Goal: Learn about a topic: Learn about a topic

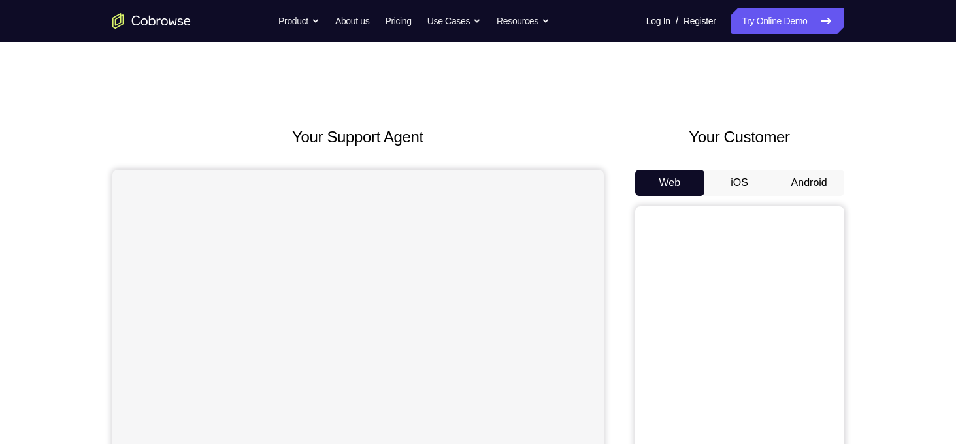
click at [811, 184] on button "Android" at bounding box center [809, 183] width 70 height 26
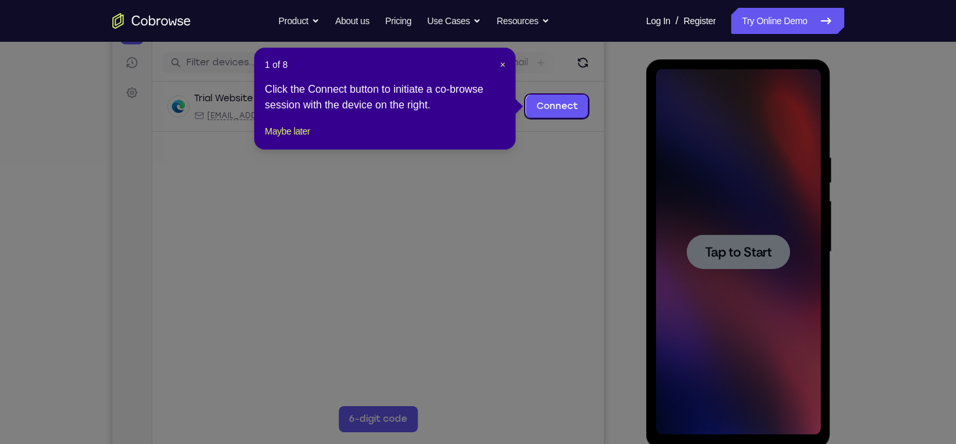
click at [742, 258] on icon at bounding box center [483, 222] width 966 height 444
click at [502, 62] on span "×" at bounding box center [502, 64] width 5 height 10
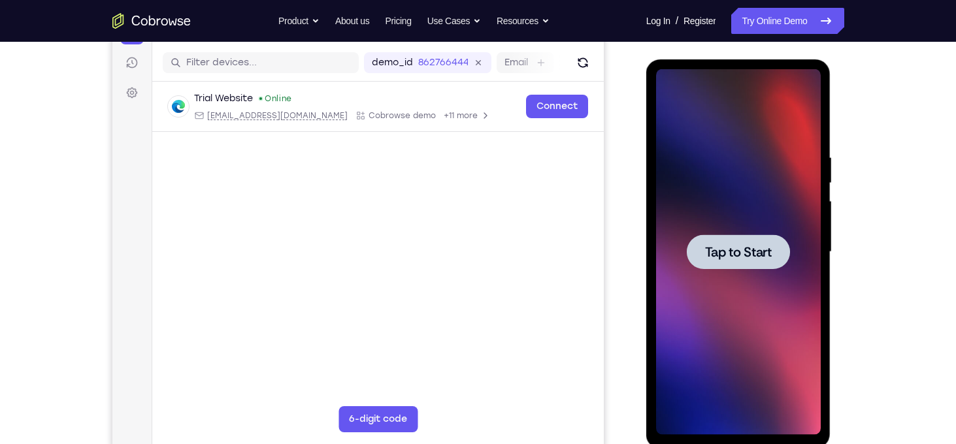
click at [717, 274] on div at bounding box center [738, 252] width 165 height 366
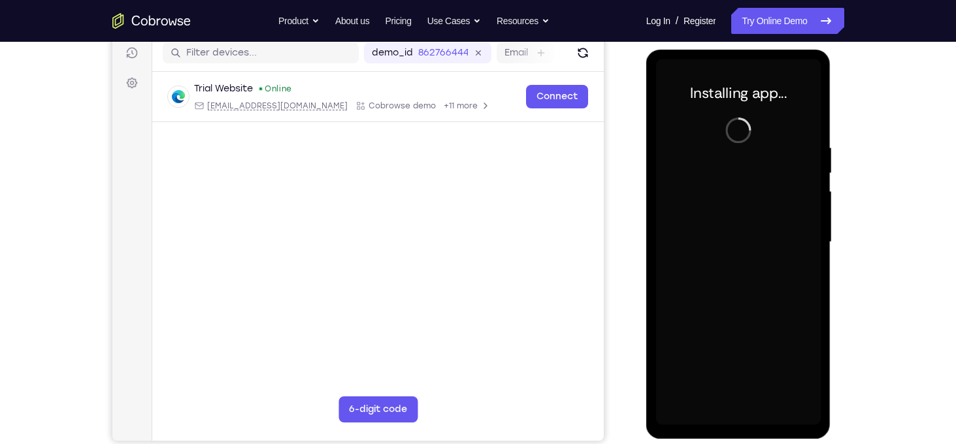
scroll to position [167, 0]
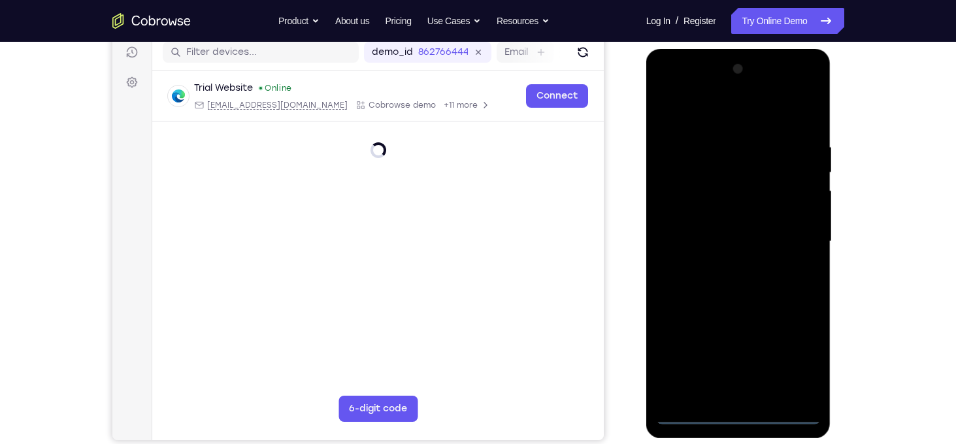
click at [737, 415] on div at bounding box center [738, 242] width 165 height 366
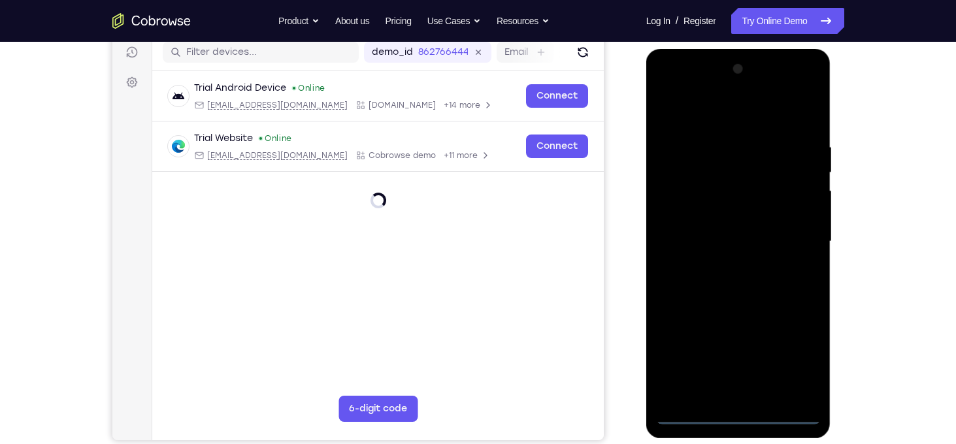
click at [802, 370] on div at bounding box center [738, 242] width 165 height 366
click at [667, 91] on div at bounding box center [738, 242] width 165 height 366
click at [791, 231] on div at bounding box center [738, 242] width 165 height 366
click at [729, 263] on div at bounding box center [738, 242] width 165 height 366
click at [725, 235] on div at bounding box center [738, 242] width 165 height 366
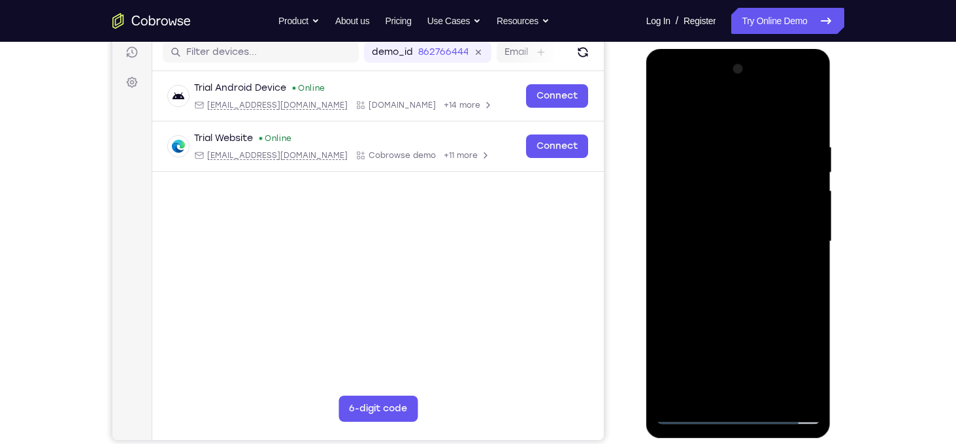
click at [689, 218] on div at bounding box center [738, 242] width 165 height 366
click at [703, 249] on div at bounding box center [738, 242] width 165 height 366
click at [693, 291] on div at bounding box center [738, 242] width 165 height 366
drag, startPoint x: 692, startPoint y: 105, endPoint x: 824, endPoint y: 110, distance: 132.1
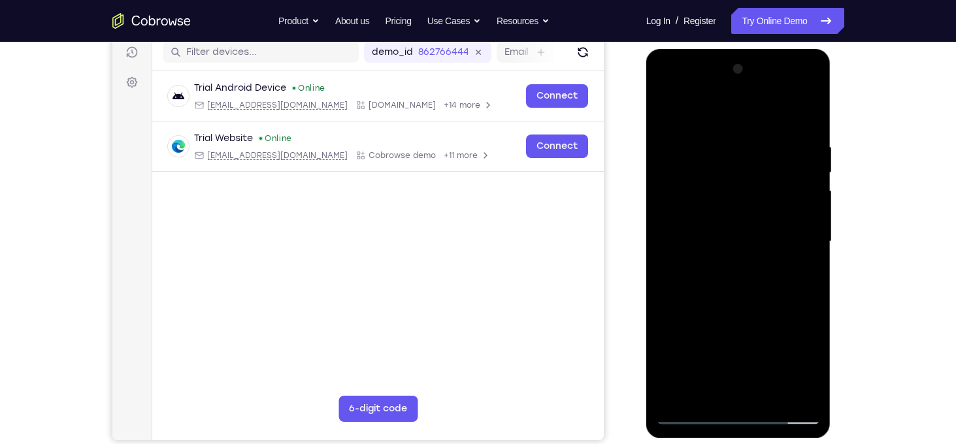
click at [824, 110] on div at bounding box center [738, 243] width 185 height 389
click at [708, 280] on div at bounding box center [738, 242] width 165 height 366
click at [816, 125] on div at bounding box center [738, 242] width 165 height 366
click at [810, 127] on div at bounding box center [738, 242] width 165 height 366
click at [812, 106] on div at bounding box center [738, 242] width 165 height 366
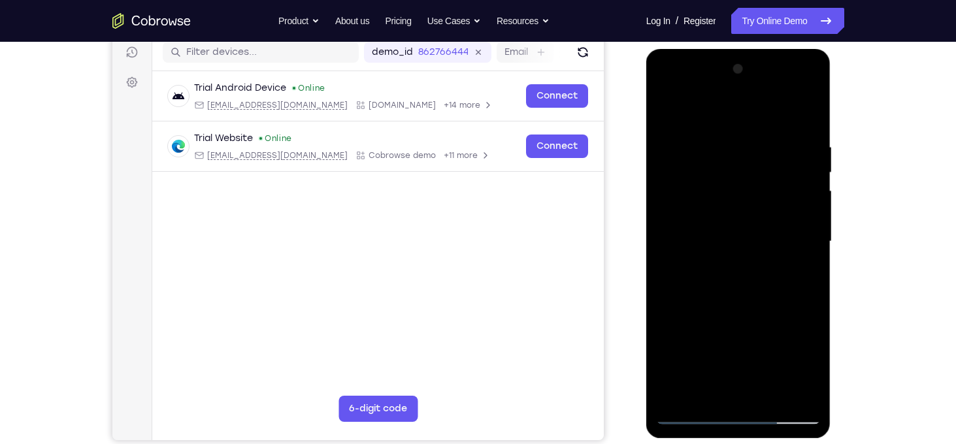
click at [768, 395] on div at bounding box center [738, 242] width 165 height 366
click at [759, 310] on div at bounding box center [738, 242] width 165 height 366
click at [716, 312] on div at bounding box center [738, 242] width 165 height 366
click at [688, 417] on div at bounding box center [738, 242] width 165 height 366
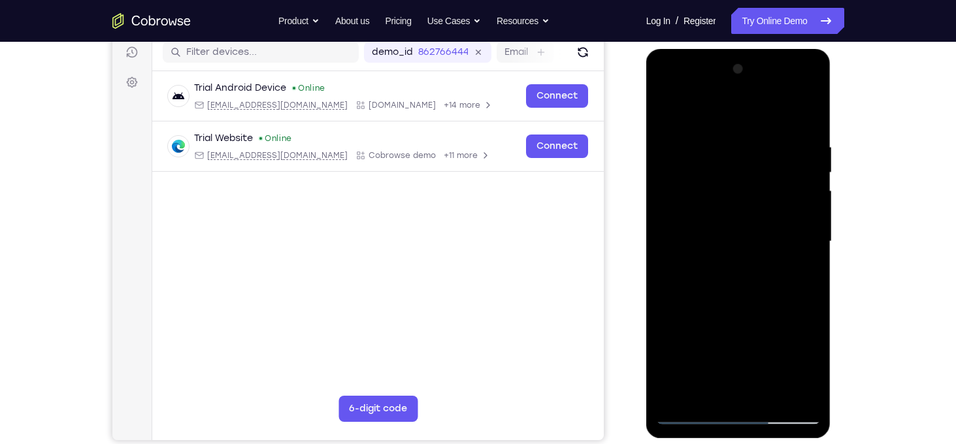
click at [676, 401] on div at bounding box center [738, 242] width 165 height 366
click at [675, 401] on div at bounding box center [738, 242] width 165 height 366
drag, startPoint x: 710, startPoint y: 326, endPoint x: 736, endPoint y: 185, distance: 143.5
click at [736, 185] on div at bounding box center [738, 242] width 165 height 366
